Goal: Task Accomplishment & Management: Manage account settings

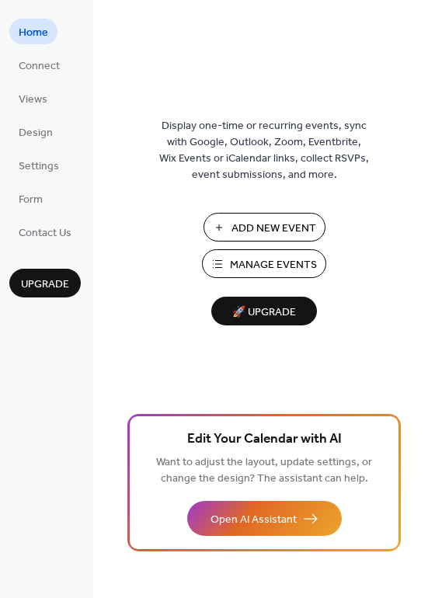
click at [263, 269] on span "Manage Events" at bounding box center [273, 265] width 87 height 16
click at [36, 61] on span "Connect" at bounding box center [39, 66] width 41 height 16
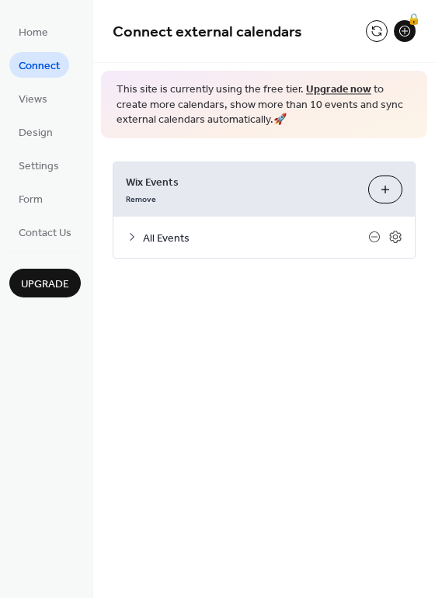
click at [391, 191] on button "Customize" at bounding box center [385, 190] width 34 height 28
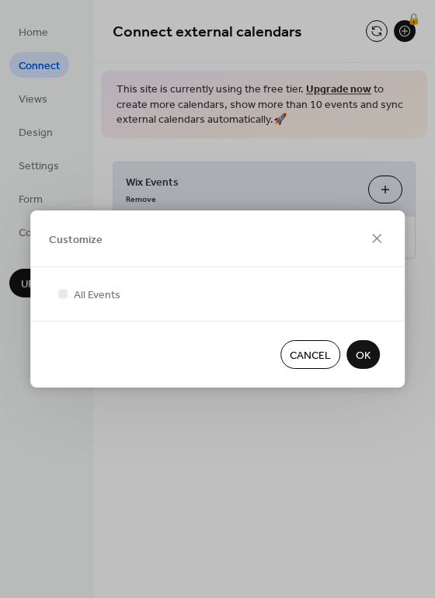
click at [391, 191] on div "Customize All Events Cancel OK" at bounding box center [217, 299] width 435 height 598
click at [311, 353] on span "Cancel" at bounding box center [310, 356] width 41 height 16
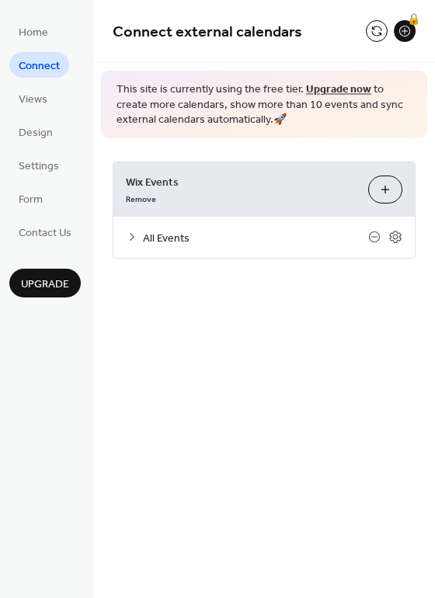
click at [183, 238] on span "All Events" at bounding box center [255, 238] width 225 height 16
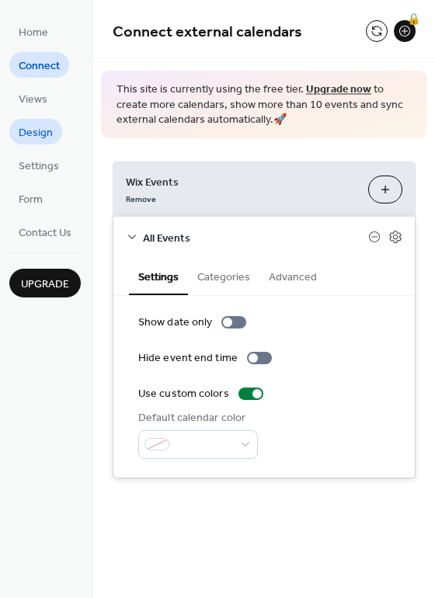
click at [35, 136] on span "Design" at bounding box center [36, 133] width 34 height 16
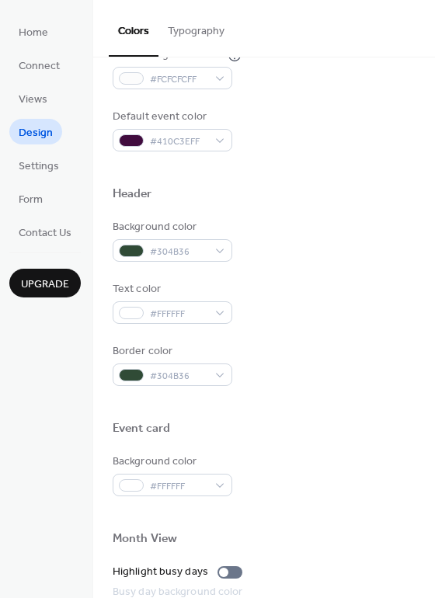
scroll to position [665, 0]
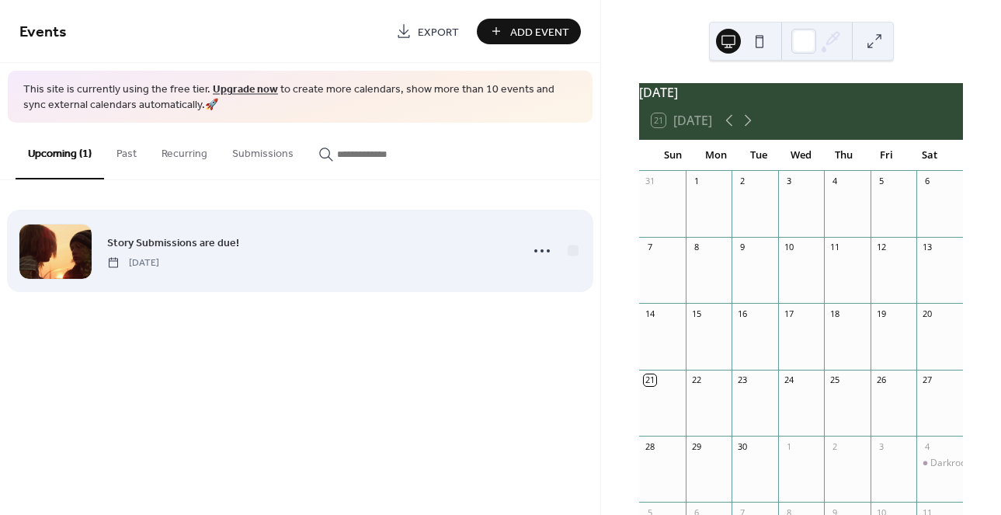
click at [159, 262] on span "[DATE]" at bounding box center [133, 263] width 52 height 14
click at [545, 252] on icon at bounding box center [542, 250] width 25 height 25
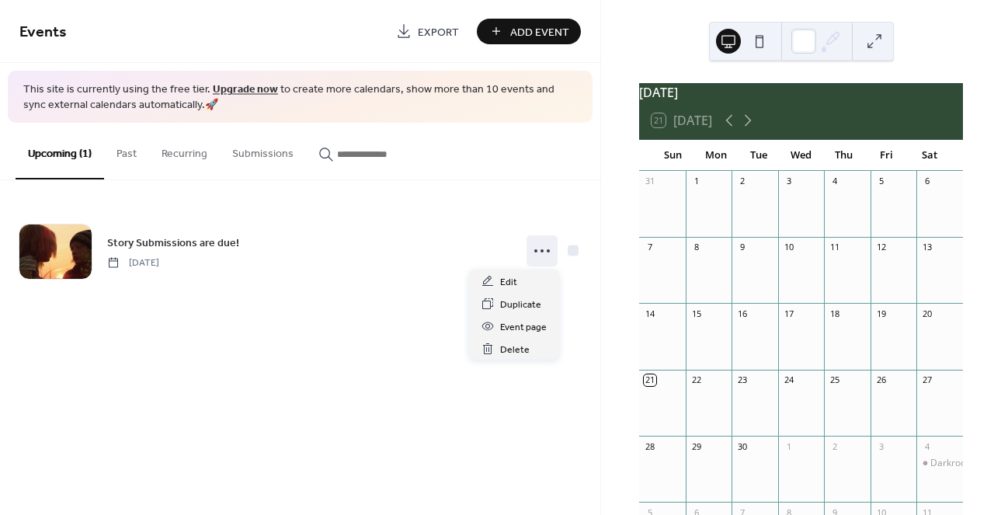
click at [341, 398] on div "Events Export Add Event This site is currently using the free tier. Upgrade now…" at bounding box center [300, 257] width 600 height 515
